Goal: Task Accomplishment & Management: Use online tool/utility

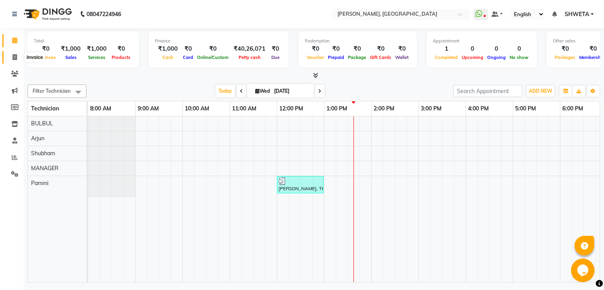
click at [14, 59] on icon at bounding box center [15, 57] width 4 height 6
select select "service"
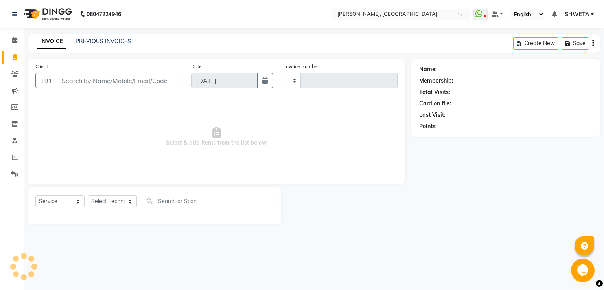
type input "0890"
select select "3842"
click at [16, 46] on link "Calendar" at bounding box center [11, 40] width 19 height 13
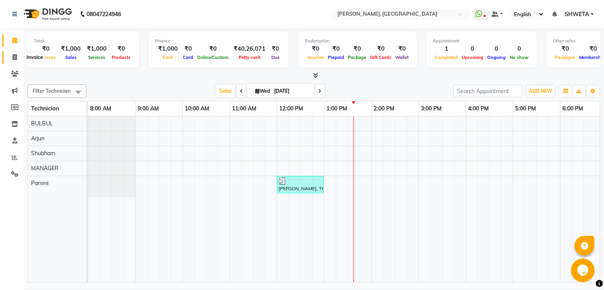
click at [14, 56] on icon at bounding box center [15, 57] width 4 height 6
select select "service"
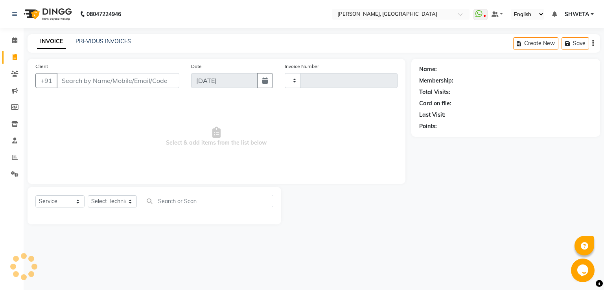
type input "0890"
select select "3842"
